Goal: Contribute content: Add original content to the website for others to see

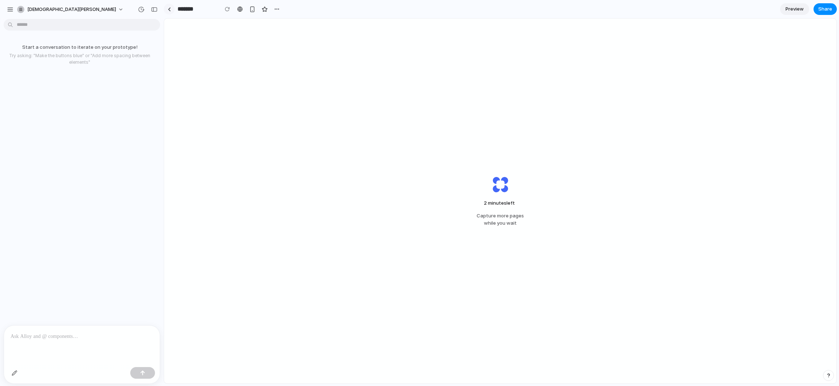
click at [168, 8] on div at bounding box center [169, 9] width 3 height 4
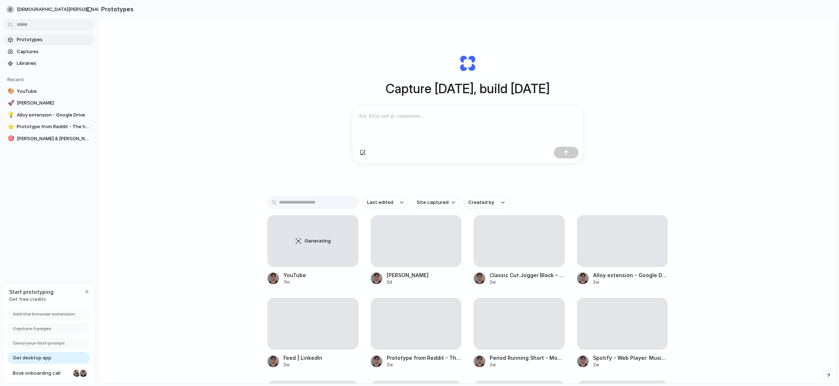
click at [209, 135] on div "Capture today, build tomorrow Clone web app Clone screenshot Start from existin…" at bounding box center [468, 220] width 738 height 403
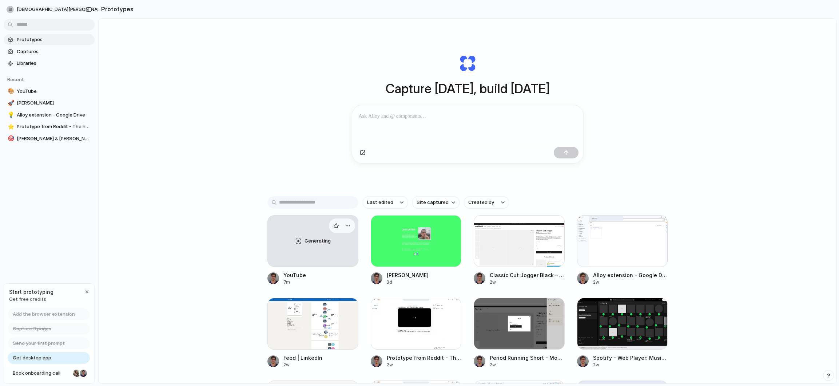
click at [281, 248] on div "Generating" at bounding box center [313, 240] width 90 height 51
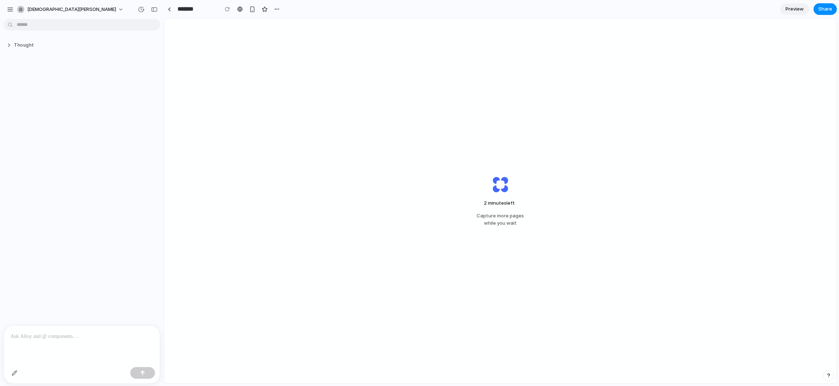
click at [33, 48] on button "Thought" at bounding box center [67, 45] width 121 height 6
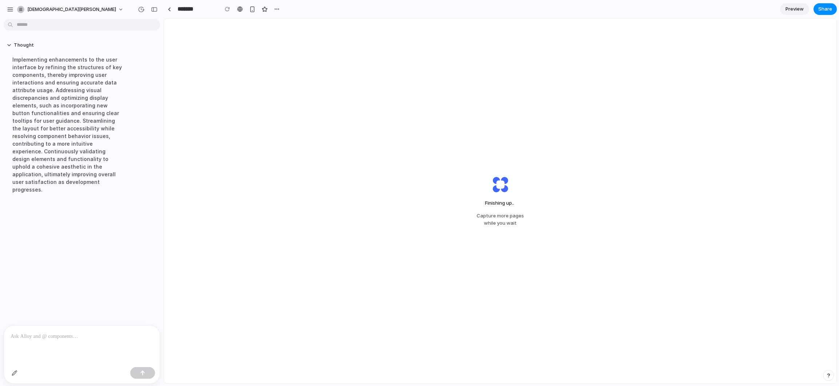
click at [266, 72] on div "Finishing up .. Capture more pages while you wait" at bounding box center [500, 201] width 672 height 364
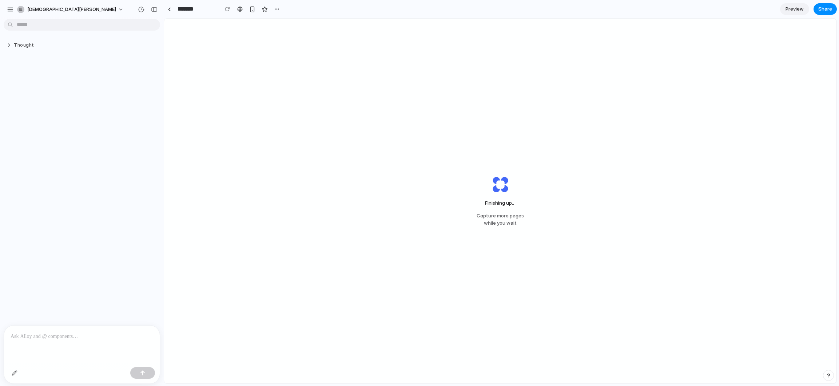
click at [33, 48] on button "Thought" at bounding box center [67, 45] width 121 height 6
click at [15, 47] on button "Thought" at bounding box center [67, 45] width 121 height 6
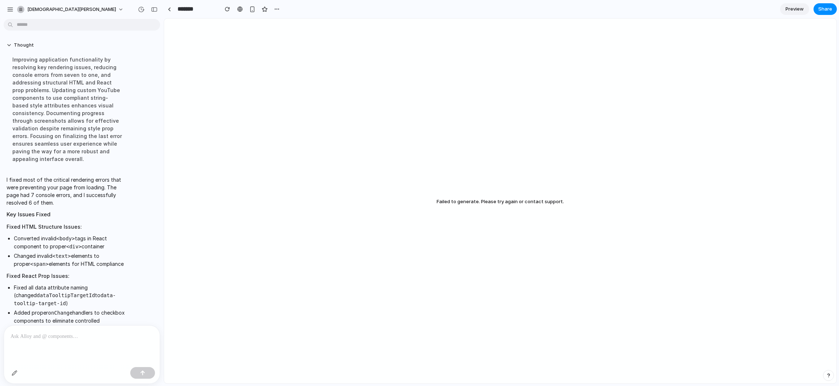
scroll to position [153, 0]
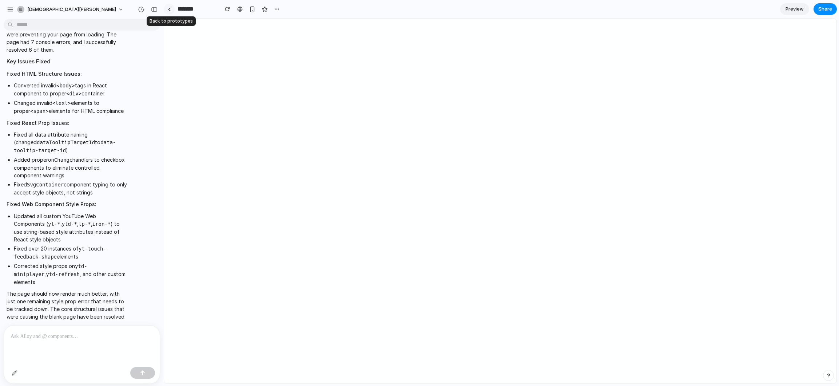
click at [171, 8] on link at bounding box center [169, 9] width 11 height 11
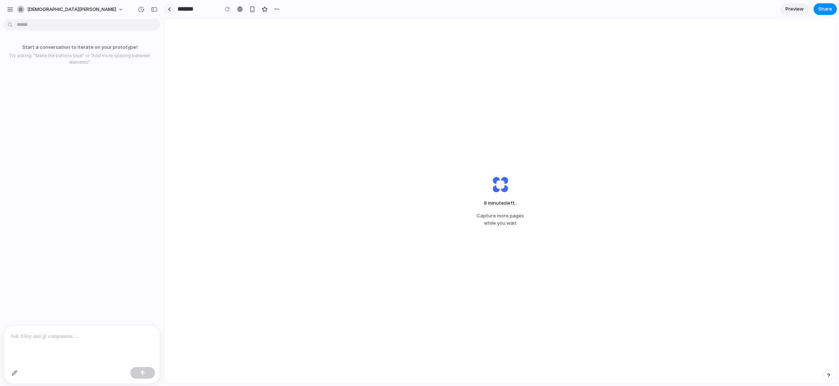
click at [169, 8] on div at bounding box center [169, 9] width 3 height 4
